Goal: Information Seeking & Learning: Learn about a topic

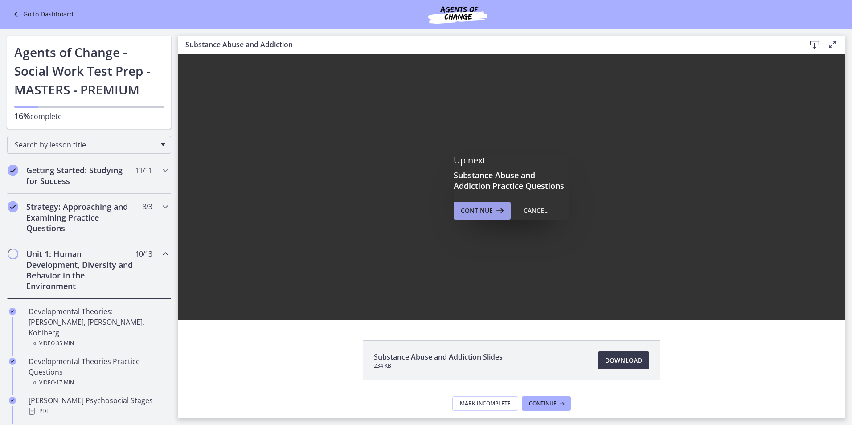
click at [461, 211] on span "Continue" at bounding box center [477, 211] width 32 height 11
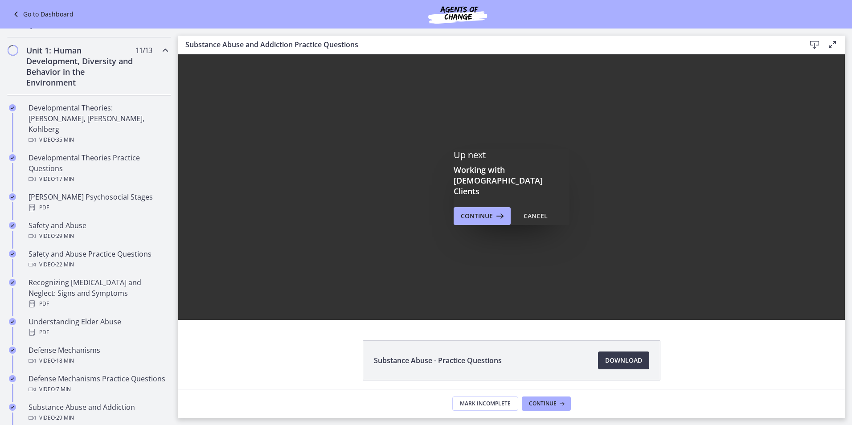
scroll to position [212, 0]
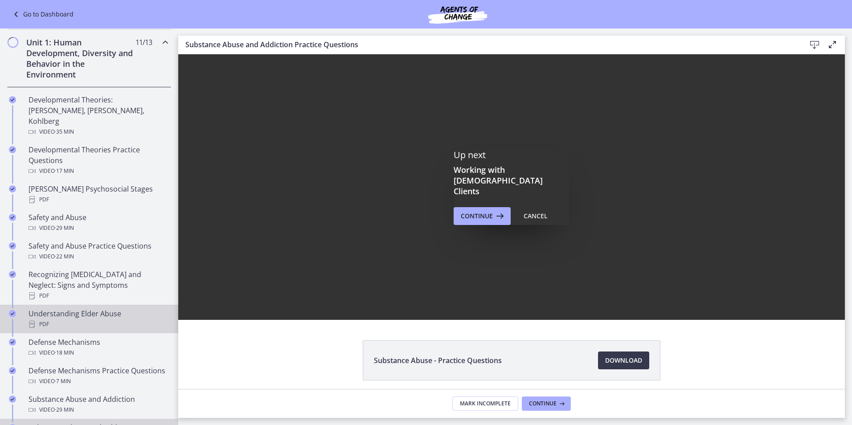
click at [92, 308] on div "Understanding Elder Abuse PDF" at bounding box center [98, 318] width 139 height 21
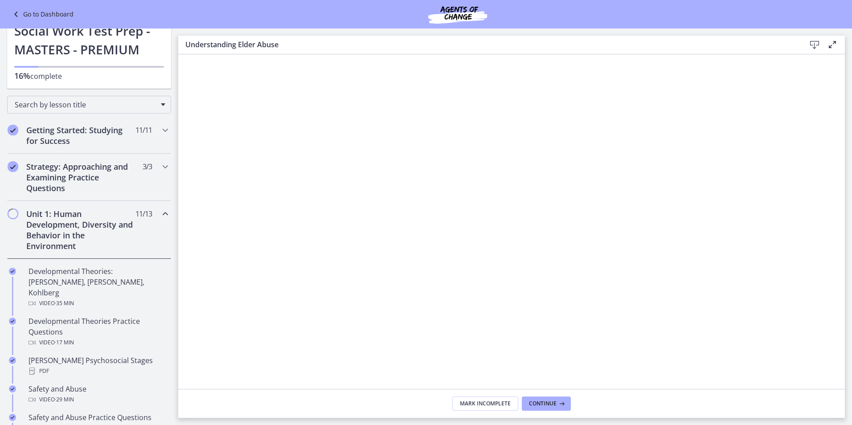
scroll to position [19, 0]
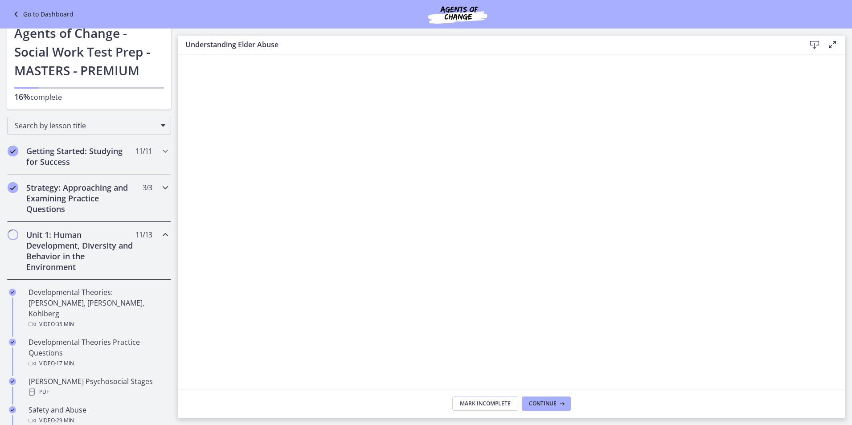
click at [61, 198] on h2 "Strategy: Approaching and Examining Practice Questions" at bounding box center [80, 198] width 109 height 32
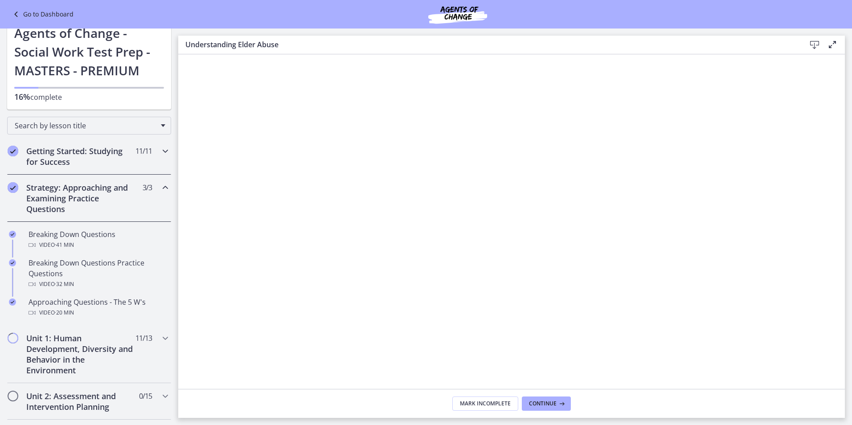
click at [55, 148] on h2 "Getting Started: Studying for Success" at bounding box center [80, 156] width 109 height 21
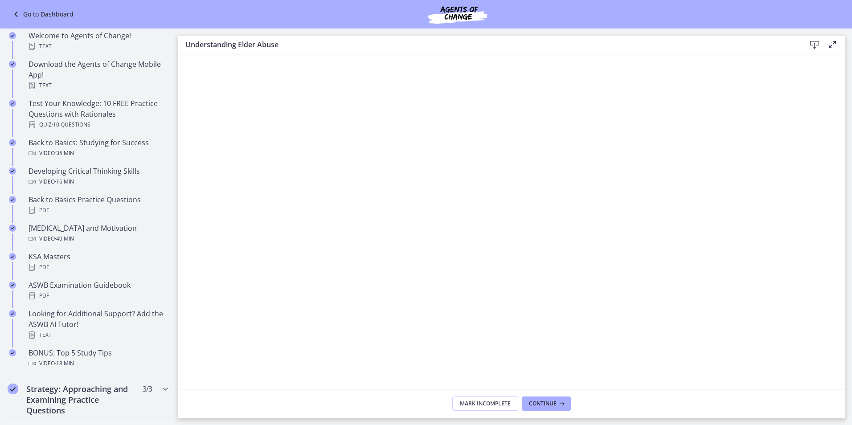
scroll to position [177, 0]
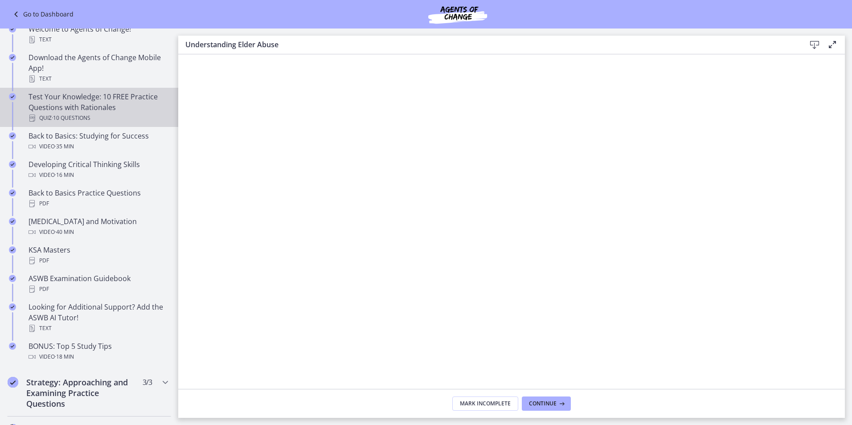
click at [90, 103] on div "Test Your Knowledge: 10 FREE Practice Questions with Rationales Quiz · 10 Quest…" at bounding box center [98, 107] width 139 height 32
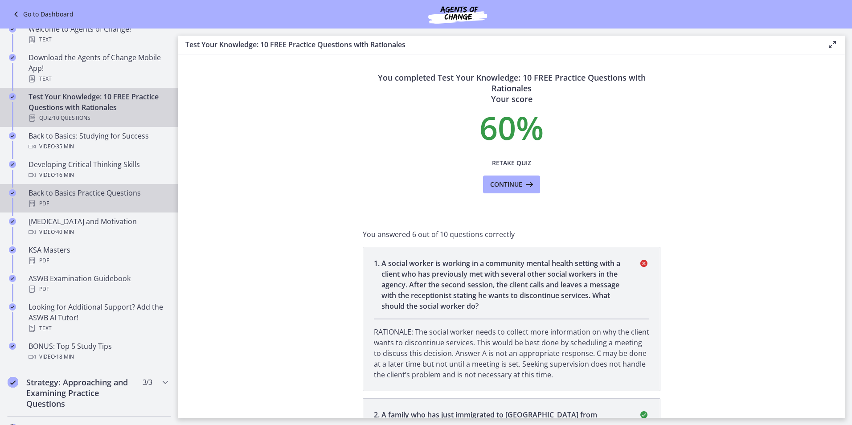
click at [64, 200] on div "PDF" at bounding box center [98, 203] width 139 height 11
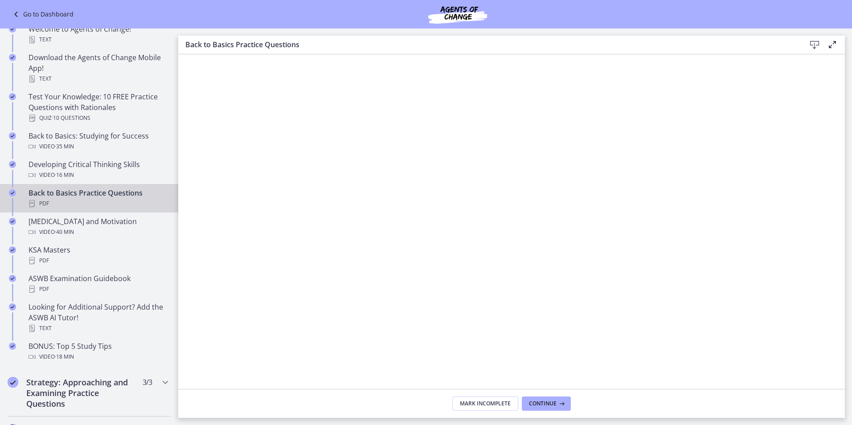
click at [834, 43] on icon at bounding box center [832, 44] width 11 height 11
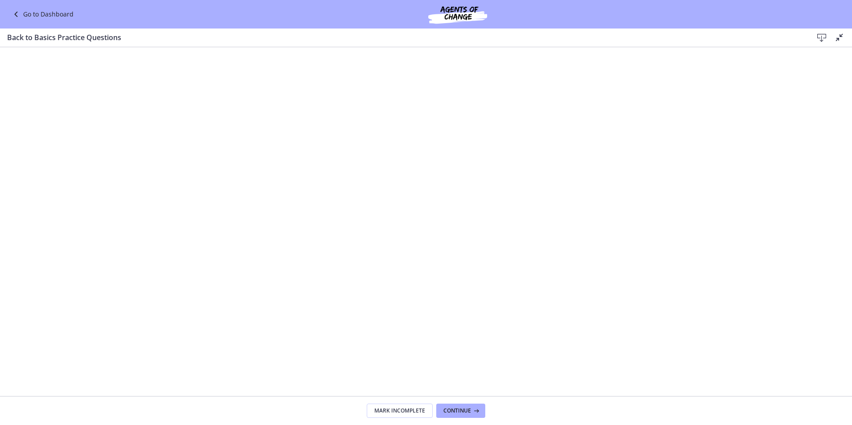
click at [819, 33] on icon at bounding box center [822, 38] width 11 height 11
click at [839, 35] on icon at bounding box center [840, 37] width 11 height 11
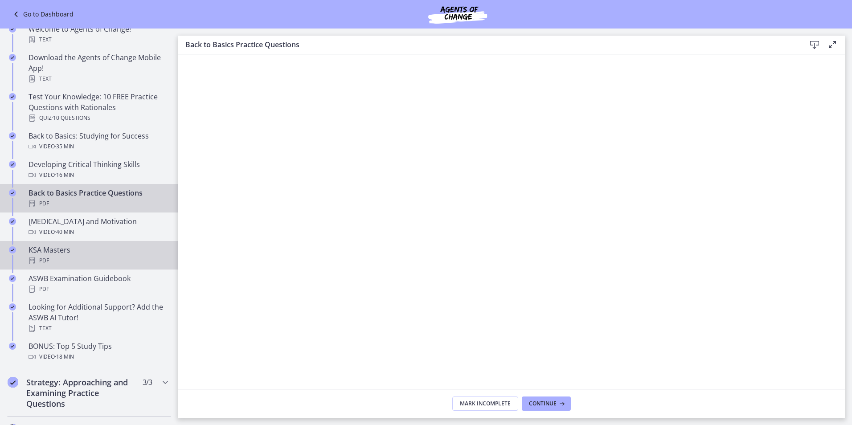
click at [79, 255] on div "KSA Masters PDF" at bounding box center [98, 255] width 139 height 21
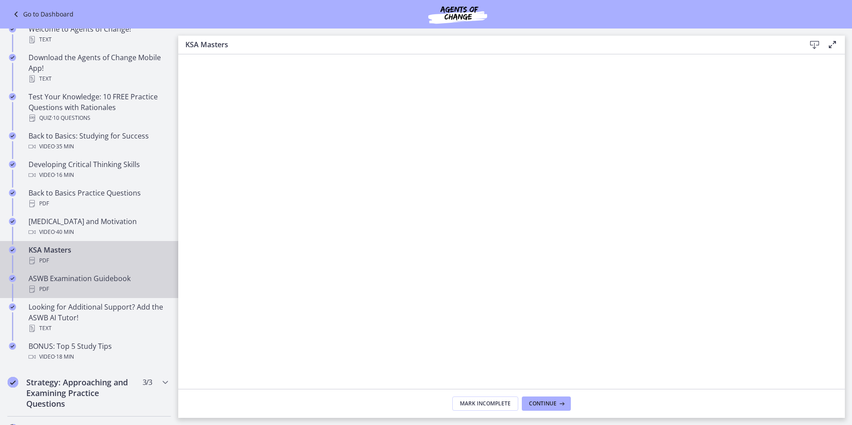
click at [79, 285] on div "PDF" at bounding box center [98, 289] width 139 height 11
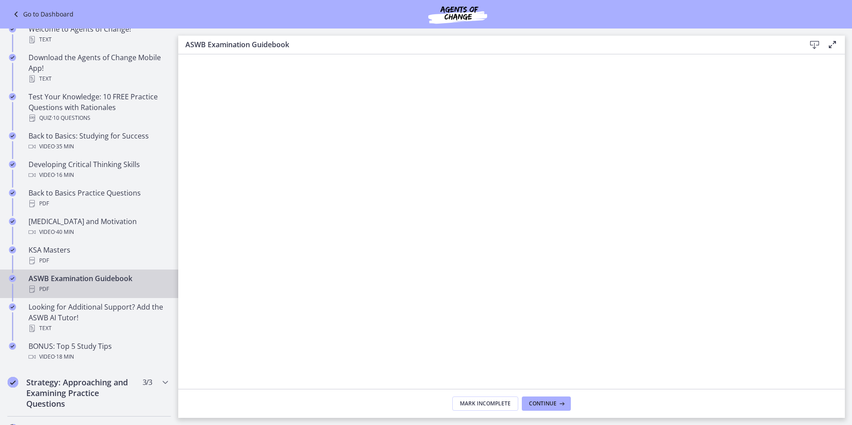
click at [816, 41] on icon at bounding box center [815, 45] width 11 height 11
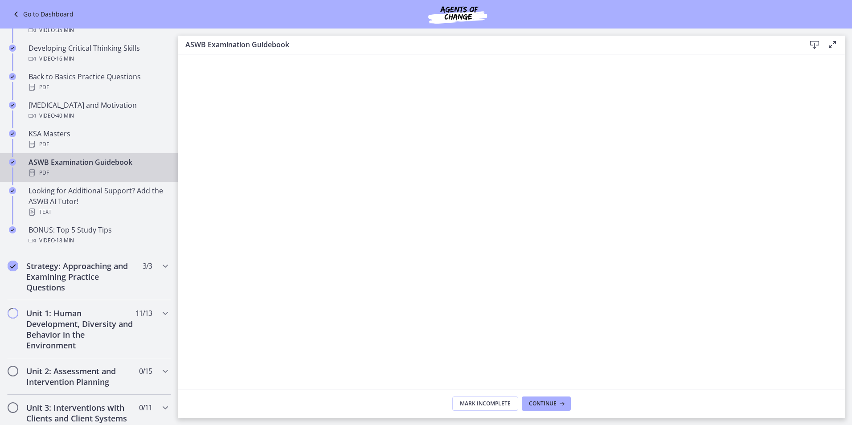
scroll to position [302, 0]
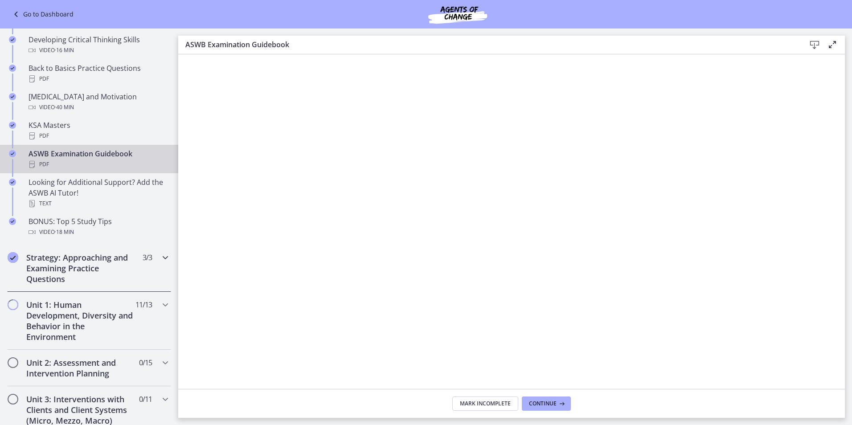
click at [66, 263] on h2 "Strategy: Approaching and Examining Practice Questions" at bounding box center [80, 268] width 109 height 32
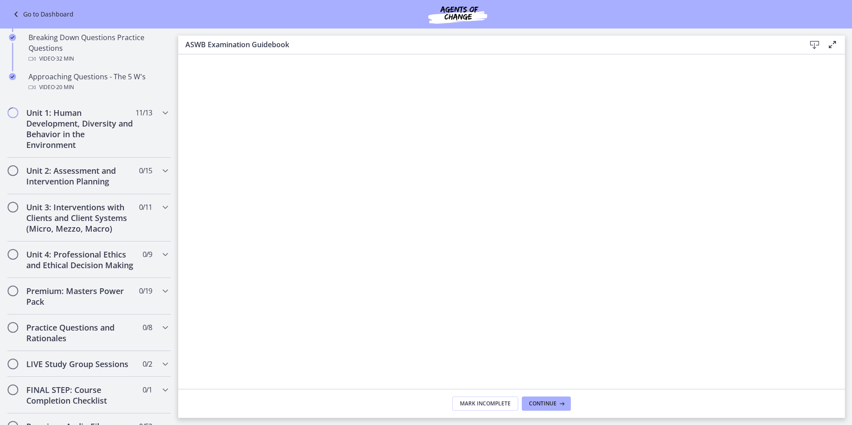
scroll to position [231, 0]
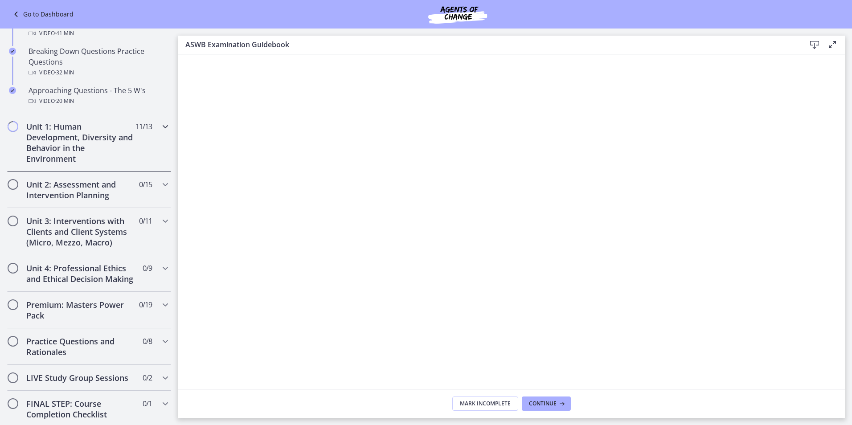
click at [90, 140] on h2 "Unit 1: Human Development, Diversity and Behavior in the Environment" at bounding box center [80, 142] width 109 height 43
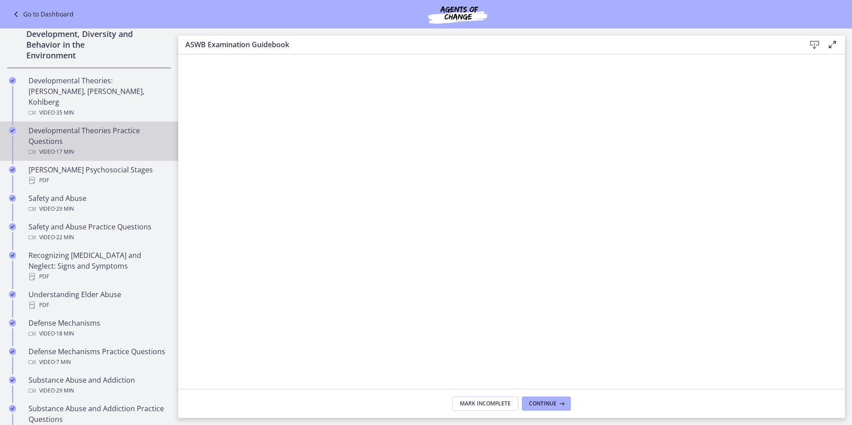
click at [98, 147] on div "Video · 17 min" at bounding box center [98, 152] width 139 height 11
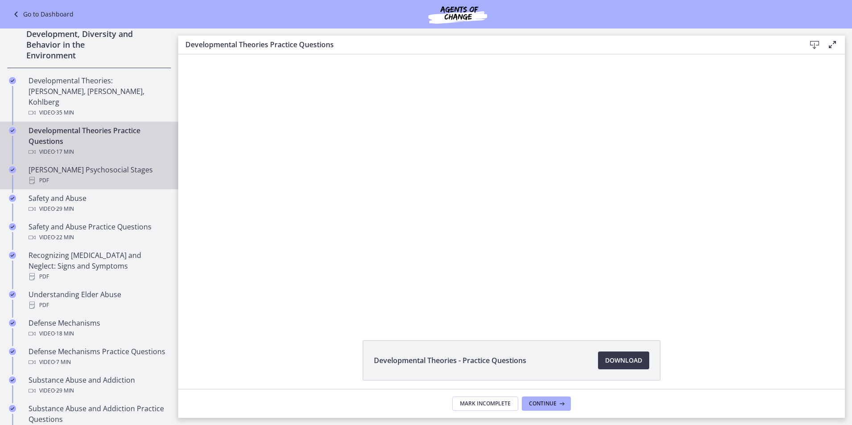
click at [94, 164] on div "[PERSON_NAME] Psychosocial Stages PDF" at bounding box center [98, 174] width 139 height 21
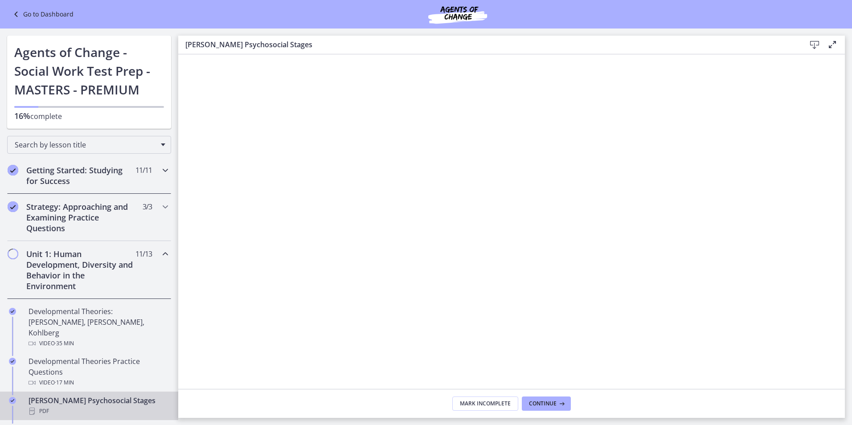
click at [95, 165] on h2 "Getting Started: Studying for Success" at bounding box center [80, 175] width 109 height 21
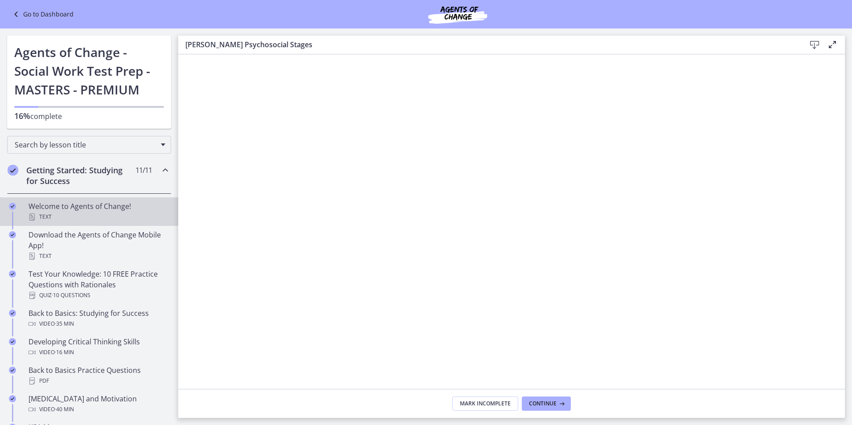
click at [120, 225] on link "Welcome to Agents of Change! Text" at bounding box center [89, 211] width 178 height 29
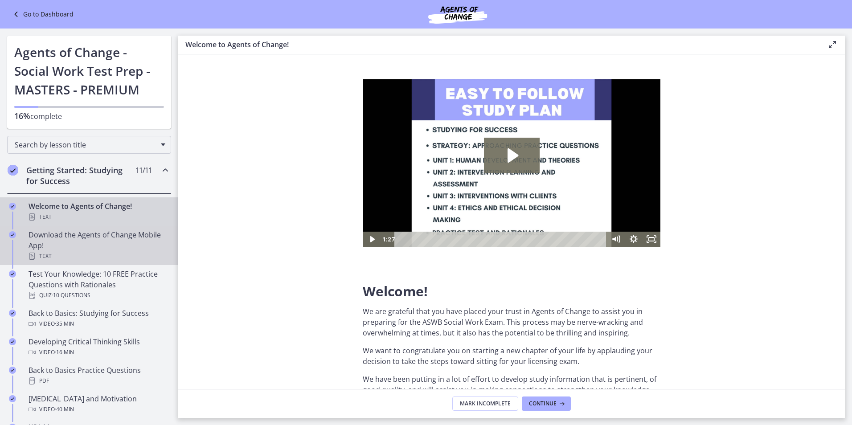
click at [110, 251] on div "Text" at bounding box center [98, 256] width 139 height 11
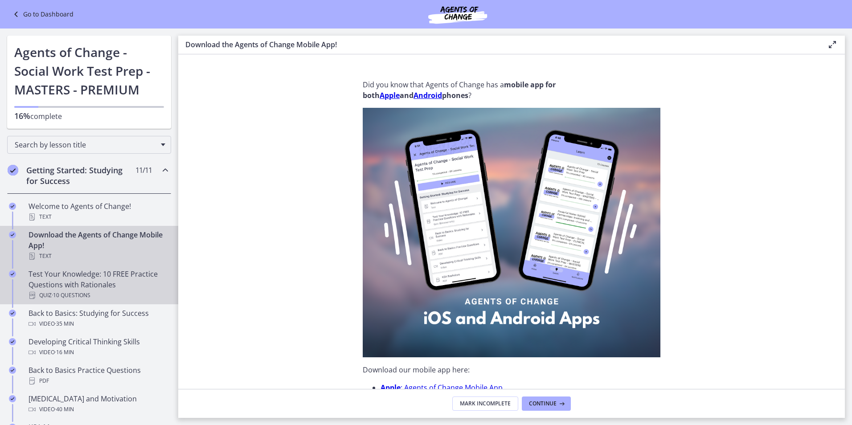
click at [134, 290] on div "Quiz · 10 Questions" at bounding box center [98, 295] width 139 height 11
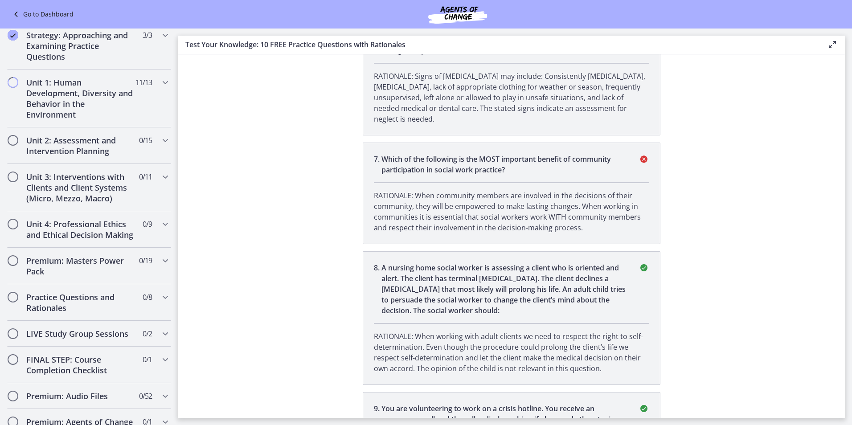
scroll to position [526, 0]
click at [67, 275] on h2 "Premium: Masters Power Pack" at bounding box center [80, 264] width 109 height 21
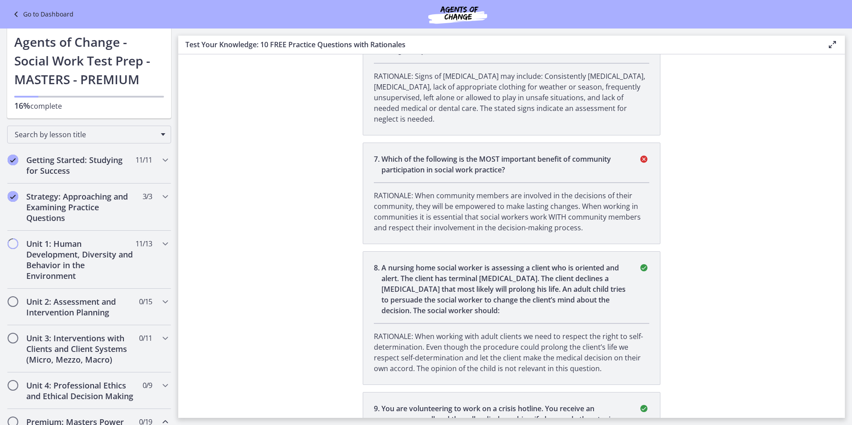
scroll to position [0, 0]
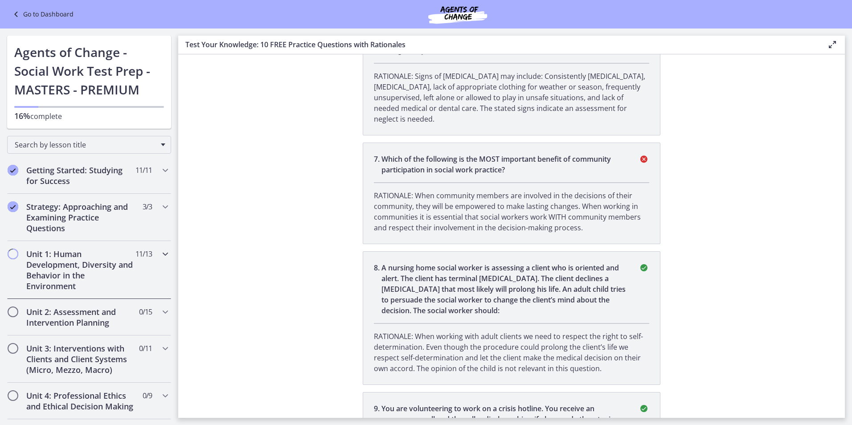
click at [63, 274] on h2 "Unit 1: Human Development, Diversity and Behavior in the Environment" at bounding box center [80, 270] width 109 height 43
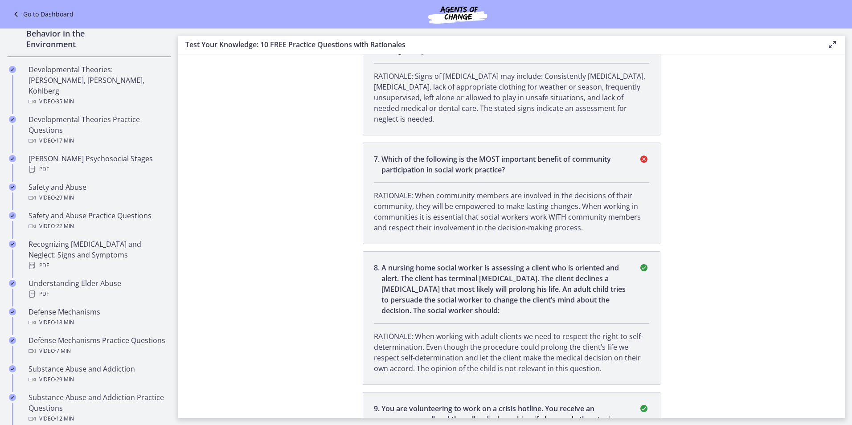
scroll to position [232, 0]
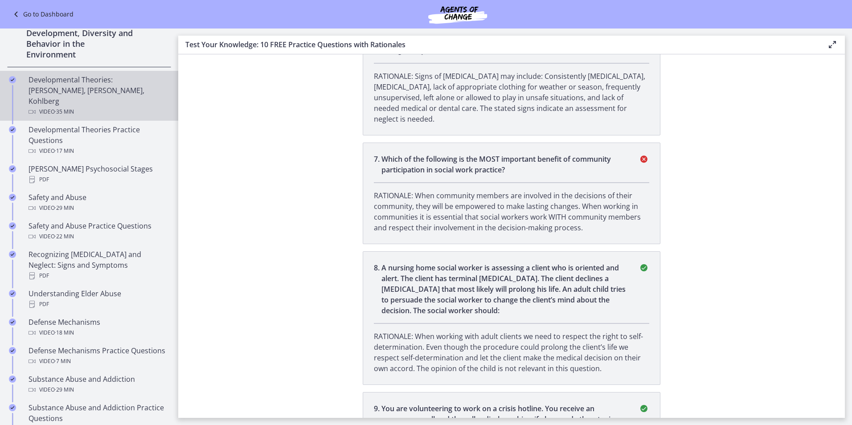
click at [75, 91] on div "Developmental Theories: [PERSON_NAME], [PERSON_NAME], Kohlberg Video · 35 min" at bounding box center [98, 95] width 139 height 43
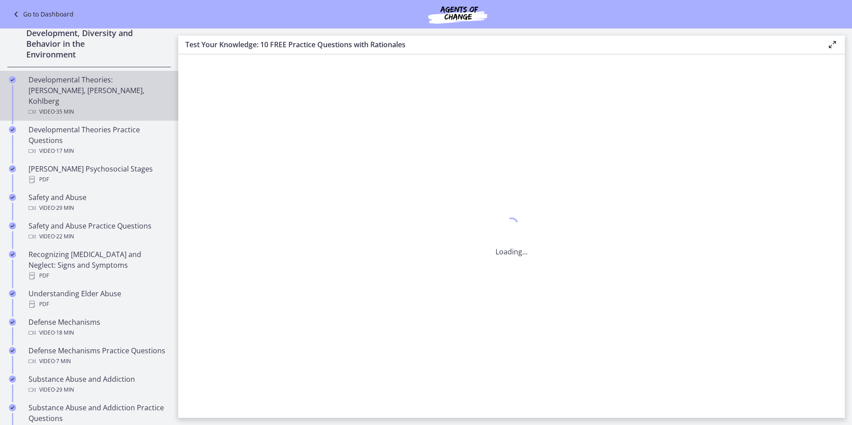
scroll to position [0, 0]
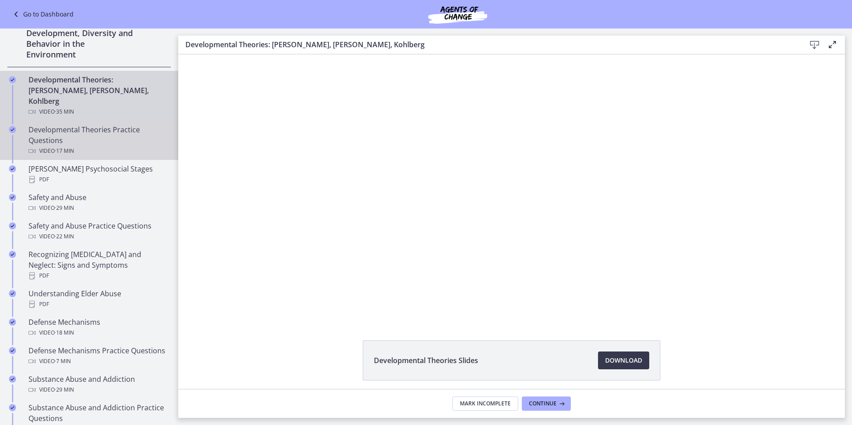
click at [86, 124] on div "Developmental Theories Practice Questions Video · 17 min" at bounding box center [98, 140] width 139 height 32
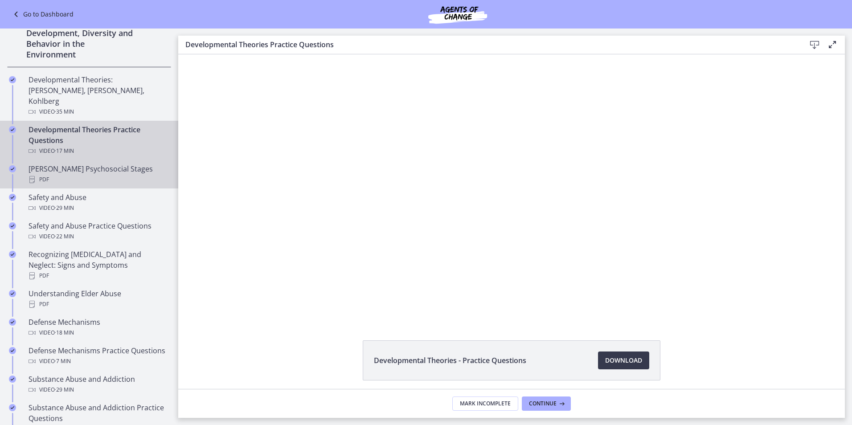
click at [74, 174] on div "PDF" at bounding box center [98, 179] width 139 height 11
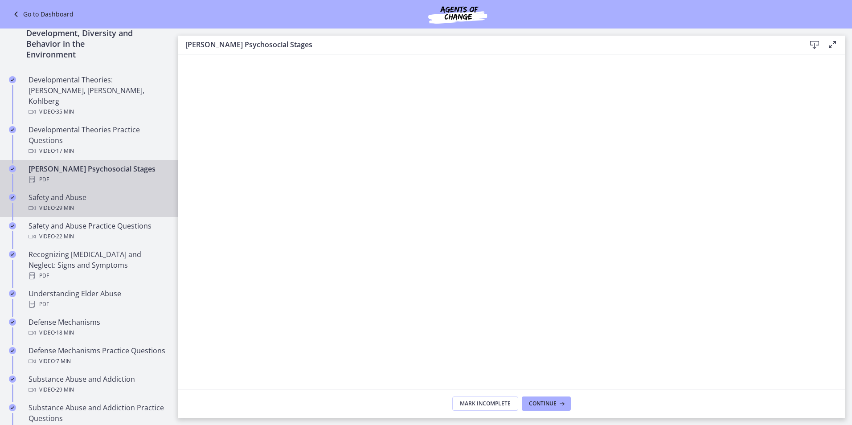
click at [73, 192] on div "Safety and Abuse Video · 29 min" at bounding box center [98, 202] width 139 height 21
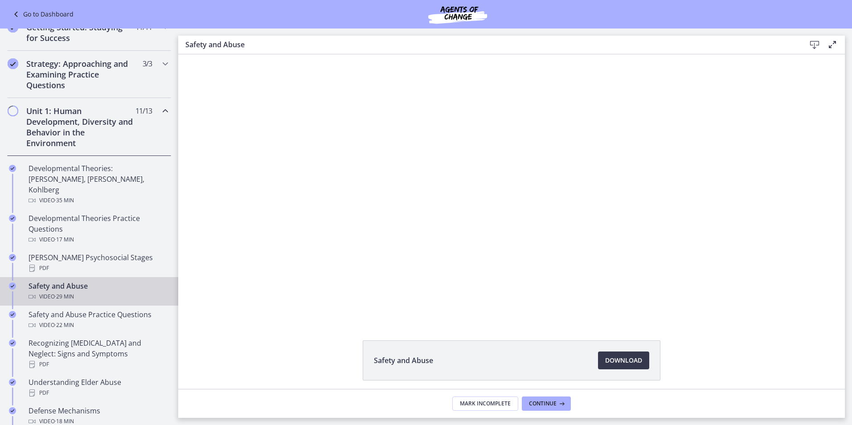
scroll to position [143, 0]
click at [59, 73] on h2 "Strategy: Approaching and Examining Practice Questions" at bounding box center [80, 75] width 109 height 32
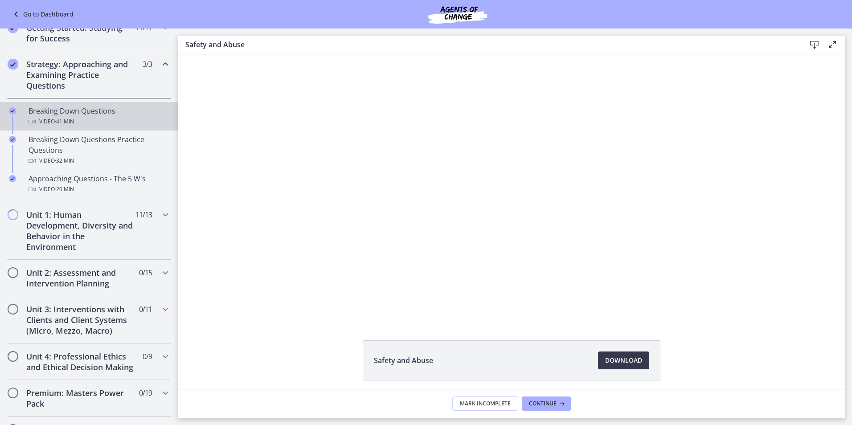
click at [53, 115] on div "Breaking Down Questions Video · 41 min" at bounding box center [98, 116] width 139 height 21
click at [616, 362] on span "Download Opens in a new window" at bounding box center [623, 360] width 37 height 11
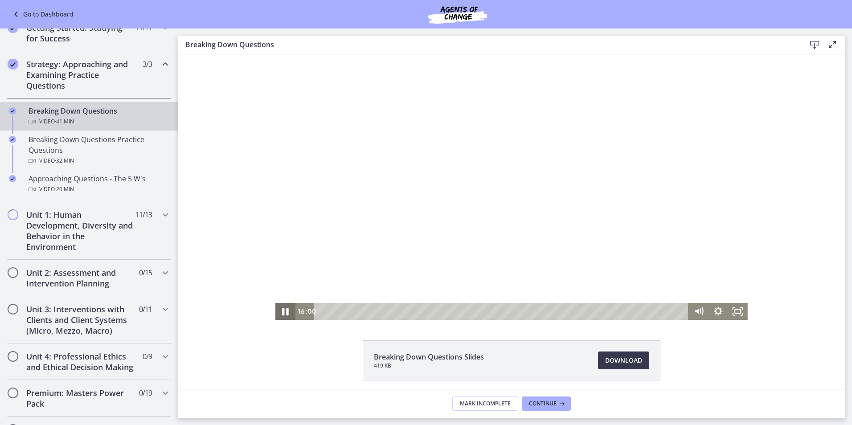
click at [282, 310] on icon "Pause" at bounding box center [286, 311] width 24 height 21
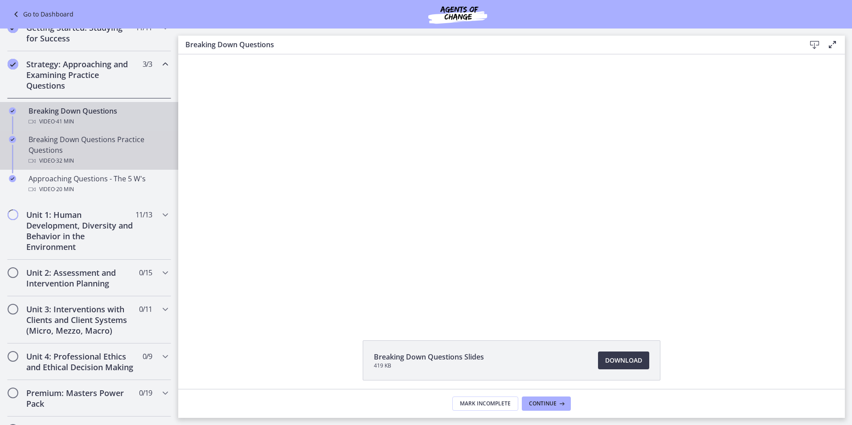
click at [52, 150] on div "Breaking Down Questions Practice Questions Video · 32 min" at bounding box center [98, 150] width 139 height 32
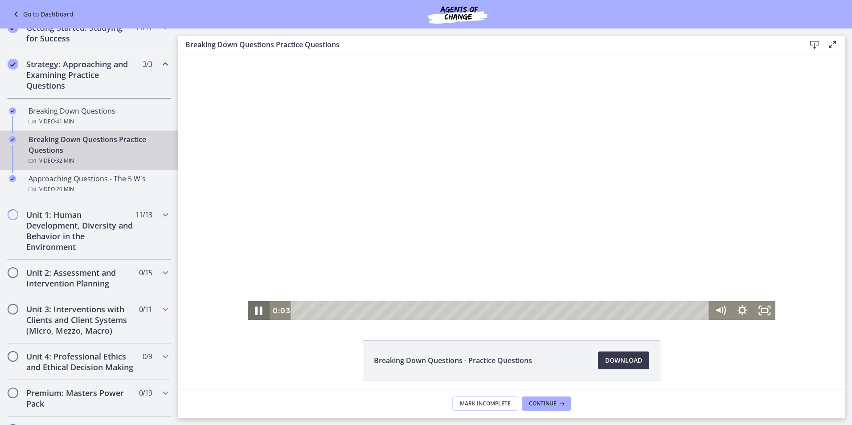
click at [259, 308] on icon "Pause" at bounding box center [258, 311] width 7 height 8
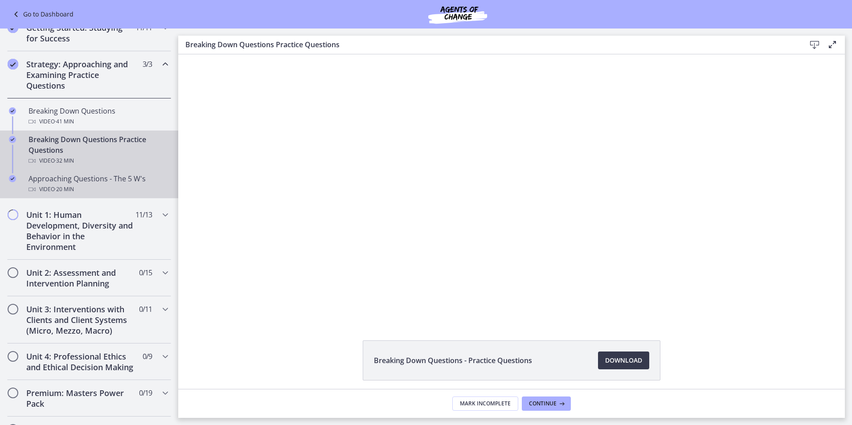
click at [48, 182] on div "Approaching Questions - The 5 W's Video · 20 min" at bounding box center [98, 183] width 139 height 21
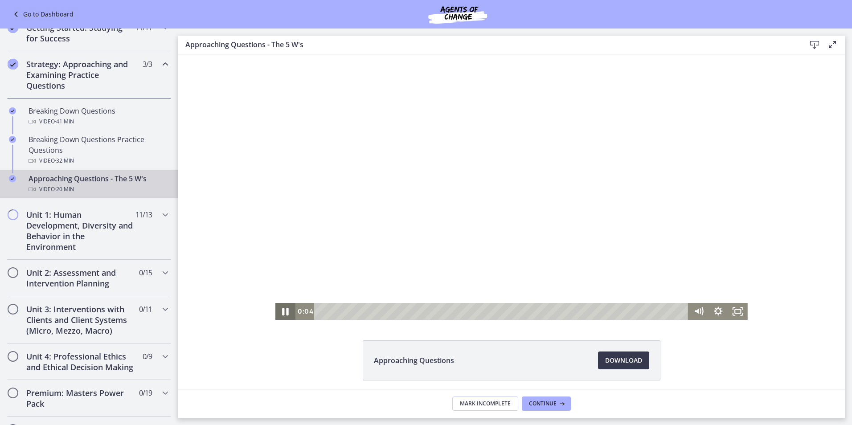
click at [284, 312] on icon "Pause" at bounding box center [286, 312] width 7 height 8
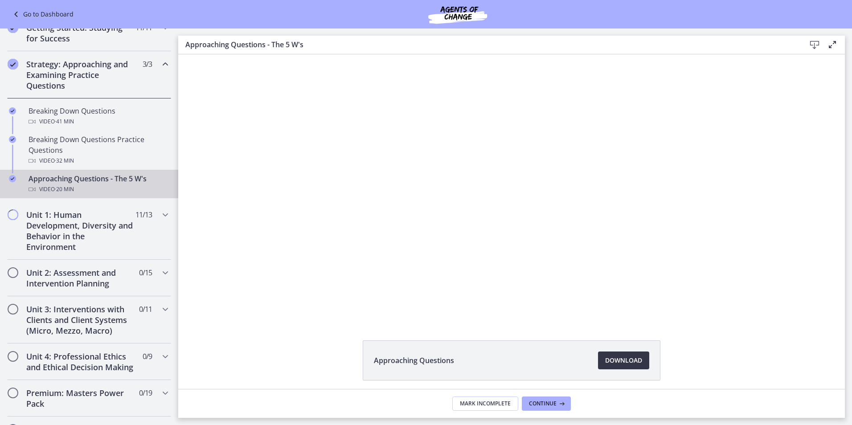
click at [628, 364] on span "Download Opens in a new window" at bounding box center [623, 360] width 37 height 11
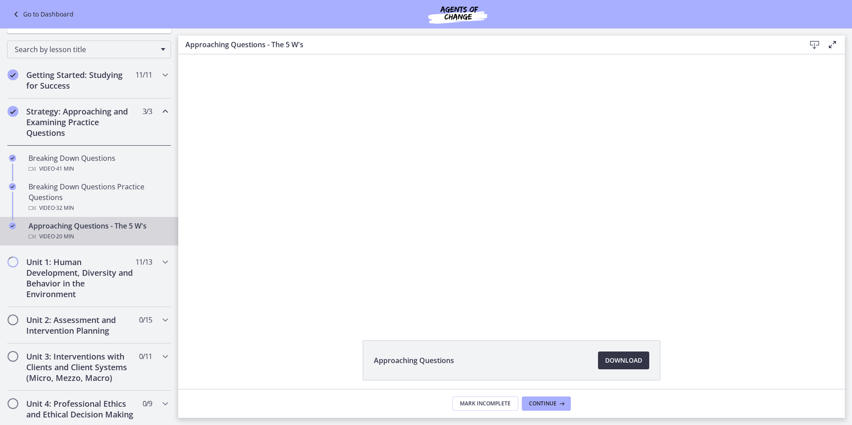
scroll to position [89, 0]
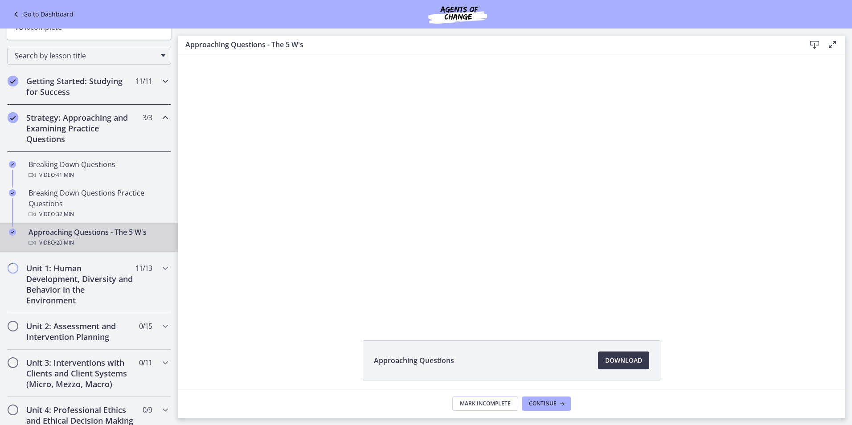
click at [64, 90] on h2 "Getting Started: Studying for Success" at bounding box center [80, 86] width 109 height 21
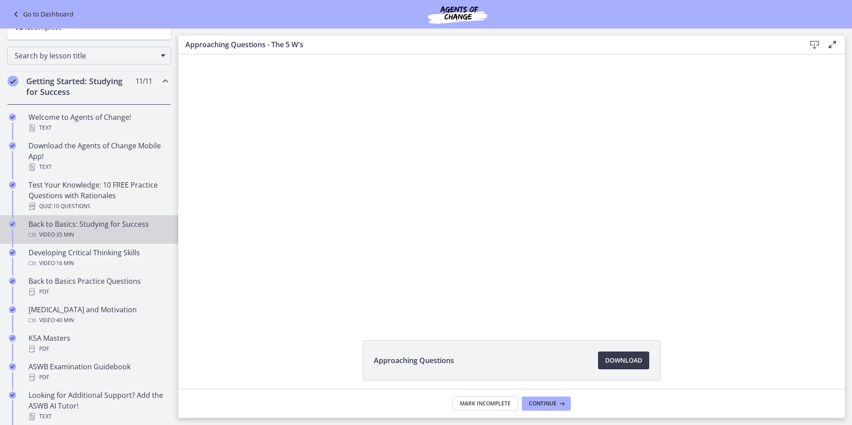
click at [65, 232] on span "· 35 min" at bounding box center [64, 235] width 19 height 11
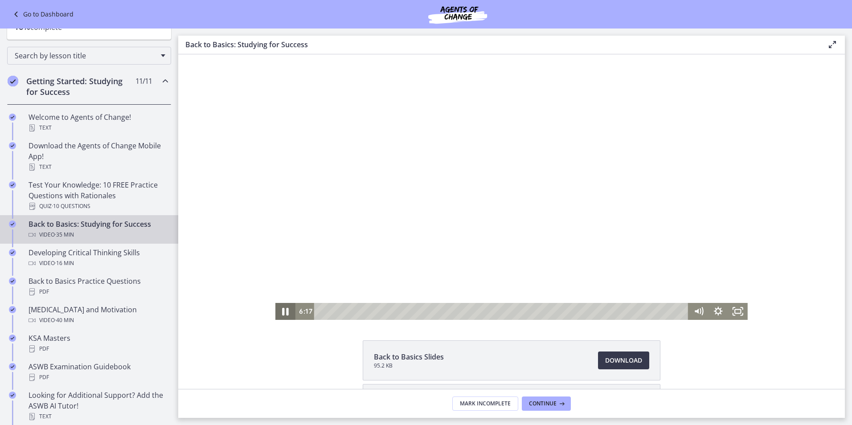
click at [285, 310] on icon "Pause" at bounding box center [286, 312] width 7 height 8
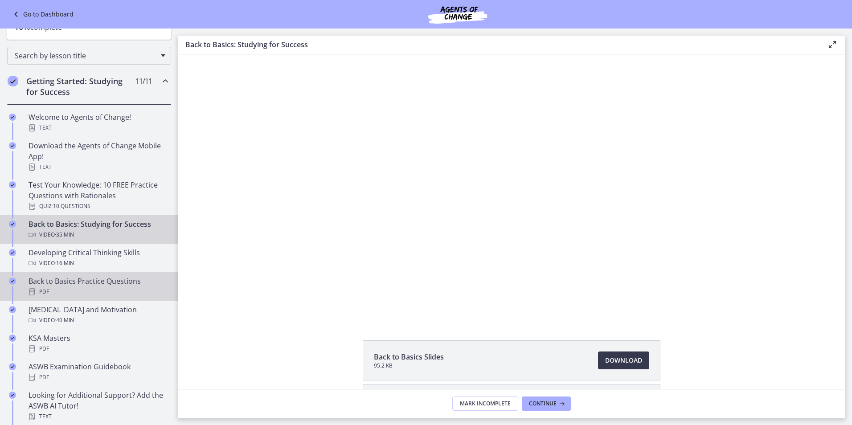
click at [109, 292] on div "PDF" at bounding box center [98, 292] width 139 height 11
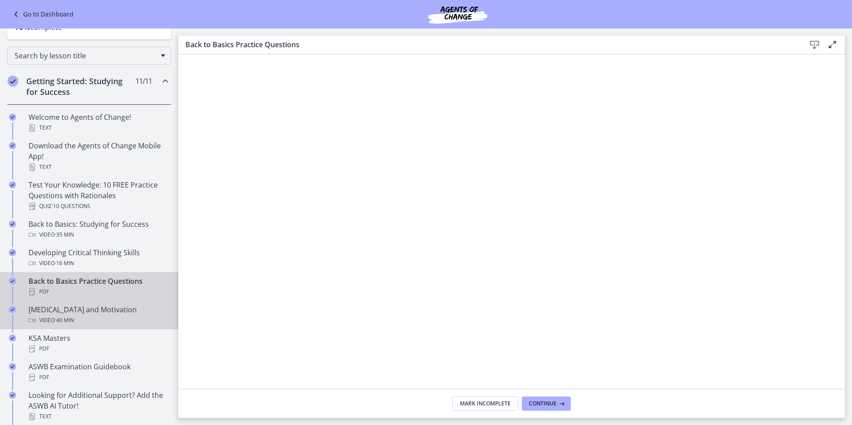
click at [117, 316] on div "Video · 40 min" at bounding box center [98, 320] width 139 height 11
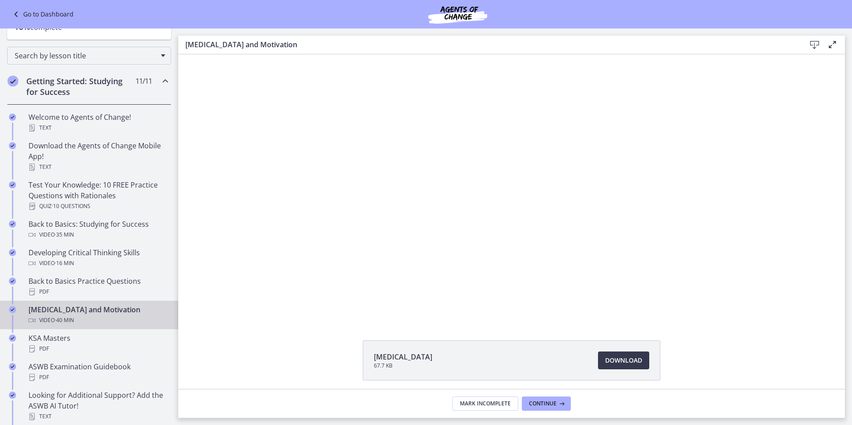
click at [600, 370] on li "[MEDICAL_DATA] 67.7 KB Download Opens in a new window" at bounding box center [512, 361] width 298 height 40
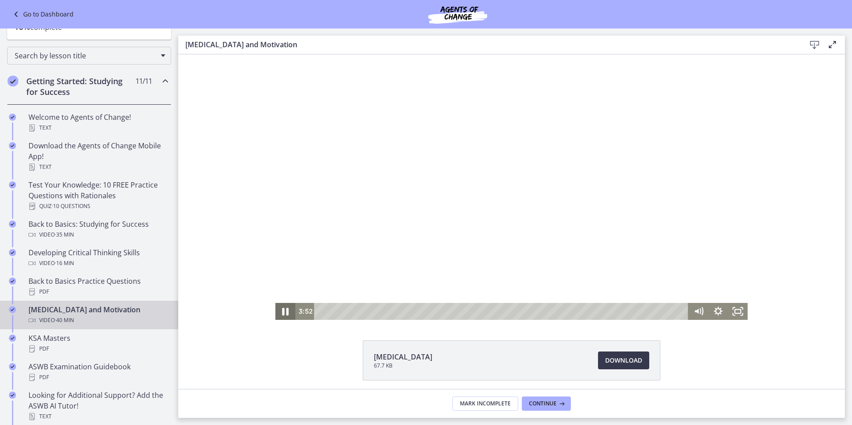
click at [283, 314] on icon "Pause" at bounding box center [286, 312] width 7 height 8
